Goal: Transaction & Acquisition: Book appointment/travel/reservation

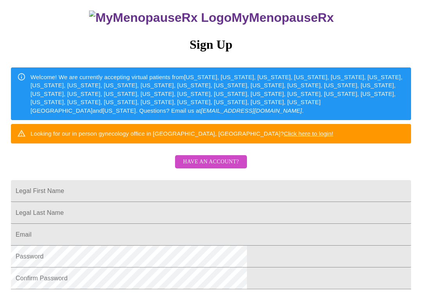
click at [219, 167] on span "Have an account?" at bounding box center [211, 162] width 56 height 10
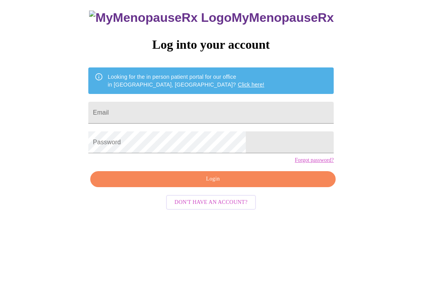
scroll to position [8, 0]
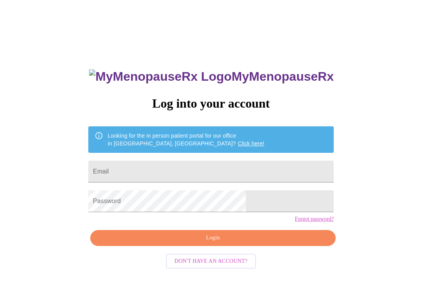
click at [244, 172] on input "Email" at bounding box center [210, 172] width 245 height 22
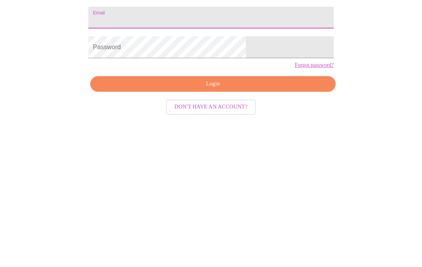
scroll to position [19, 0]
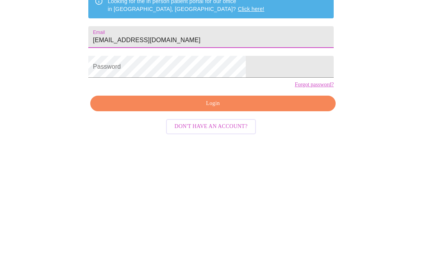
type input "[EMAIL_ADDRESS][DOMAIN_NAME]"
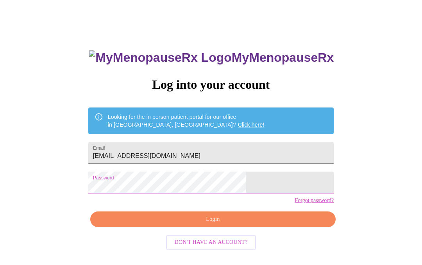
scroll to position [21, 0]
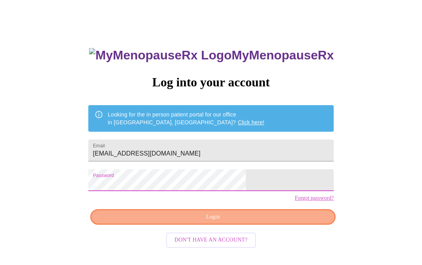
click at [262, 222] on span "Login" at bounding box center [212, 217] width 227 height 10
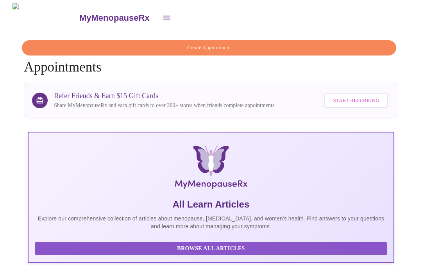
click at [233, 43] on span "Create Appointment" at bounding box center [209, 47] width 356 height 9
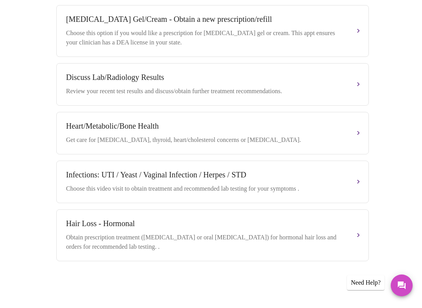
scroll to position [381, 0]
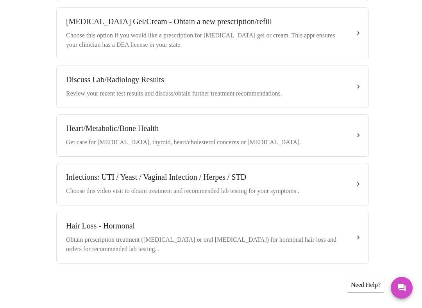
click at [356, 131] on button "Heart/Metabolic/Bone Health Get care for [MEDICAL_DATA], thyroid, heart/cholest…" at bounding box center [212, 135] width 312 height 43
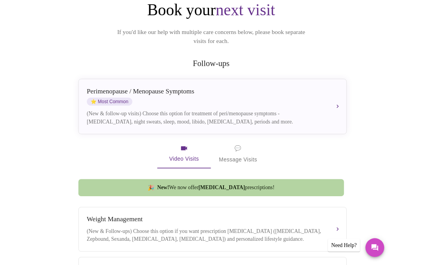
scroll to position [84, 0]
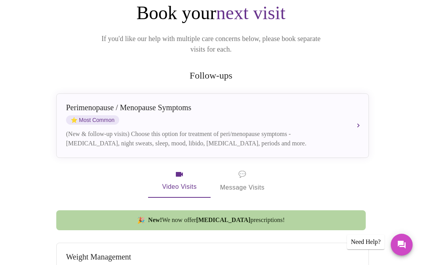
click at [358, 109] on div "[MEDICAL_DATA] / Menopause Symptoms ⭐ Most Common (New & follow-up visits) Choo…" at bounding box center [212, 125] width 293 height 45
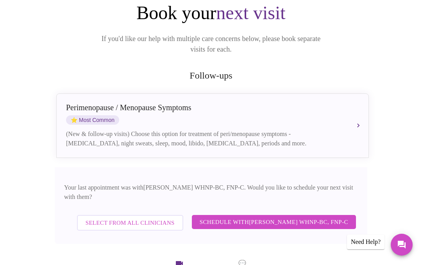
click at [345, 217] on span "Schedule with [PERSON_NAME] WHNP-BC, FNP-C" at bounding box center [273, 222] width 148 height 10
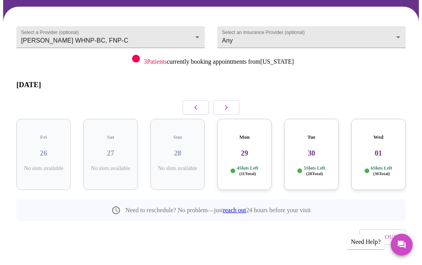
click at [242, 151] on div "Mon 29 4 Slots Left ( 11 Total)" at bounding box center [244, 154] width 54 height 71
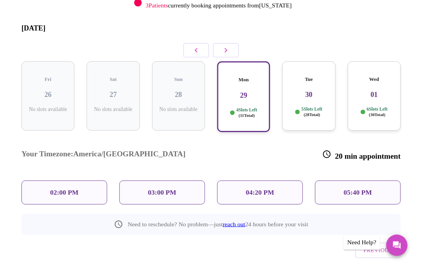
scroll to position [110, 0]
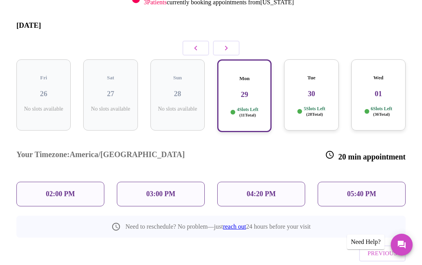
click at [87, 182] on div "02:00 PM" at bounding box center [60, 194] width 88 height 25
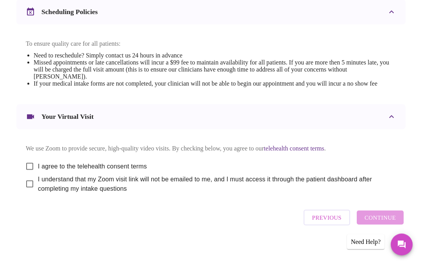
scroll to position [326, 0]
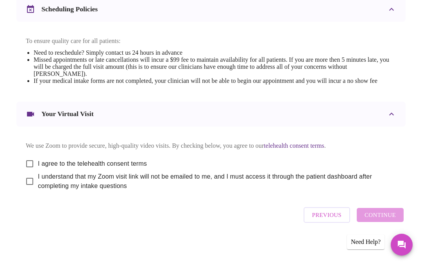
click at [26, 160] on input "I agree to the telehealth consent terms" at bounding box center [29, 163] width 16 height 16
checkbox input "true"
click at [32, 183] on input "I understand that my Zoom visit link will not be emailed to me, and I must acce…" at bounding box center [29, 181] width 16 height 16
checkbox input "true"
click at [403, 217] on button "Continue" at bounding box center [379, 215] width 47 height 14
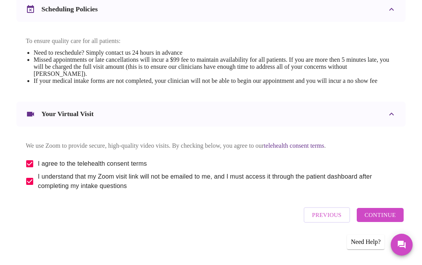
scroll to position [62, 0]
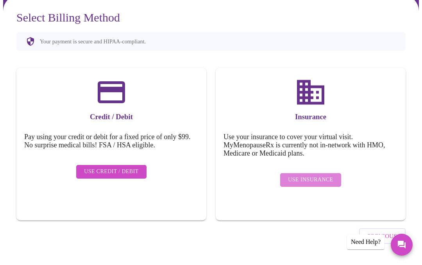
click at [331, 175] on span "Use Insurance" at bounding box center [310, 180] width 45 height 10
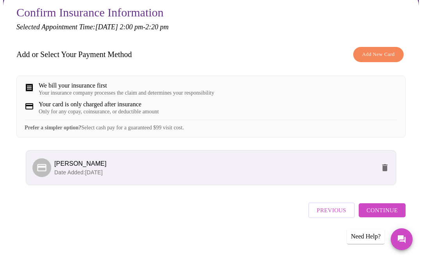
scroll to position [69, 0]
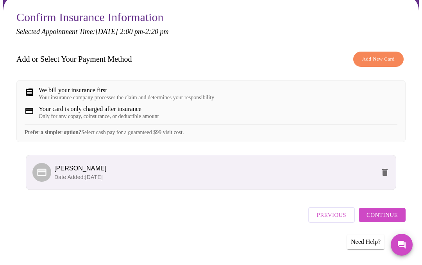
click at [396, 211] on button "Continue" at bounding box center [381, 215] width 47 height 14
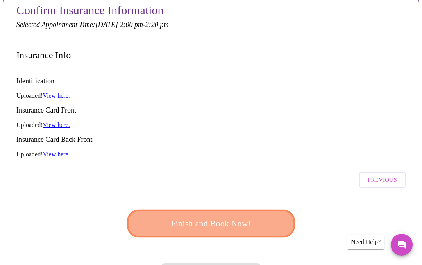
click at [260, 216] on span "Finish and Book Now!" at bounding box center [211, 223] width 144 height 14
